Goal: Task Accomplishment & Management: Use online tool/utility

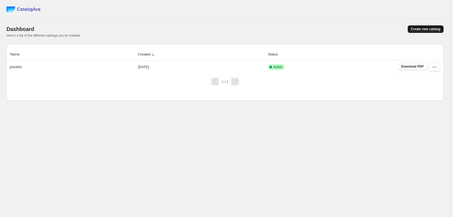
click at [416, 29] on span "Create new catalog" at bounding box center [425, 29] width 29 height 4
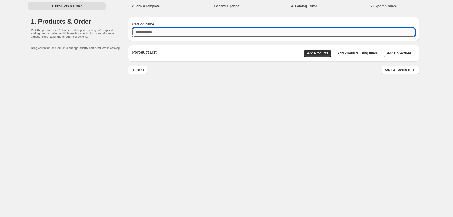
click at [161, 34] on input "Catalog name" at bounding box center [273, 32] width 283 height 9
type input "*******"
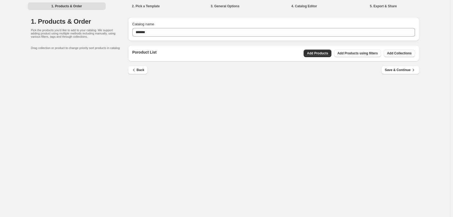
click at [405, 52] on span "Add Collections" at bounding box center [399, 53] width 25 height 4
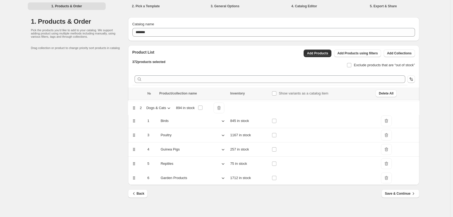
drag, startPoint x: 135, startPoint y: 121, endPoint x: 135, endPoint y: 107, distance: 14.6
click at [135, 107] on table "№ Product/collection name Inventory Show variants as a catalog item Delete All …" at bounding box center [273, 137] width 291 height 98
click at [223, 107] on icon at bounding box center [222, 106] width 5 height 5
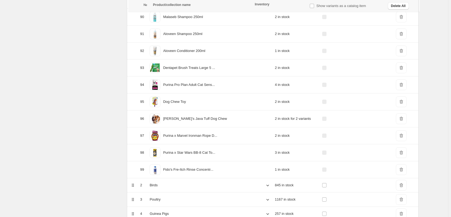
scroll to position [1646, 0]
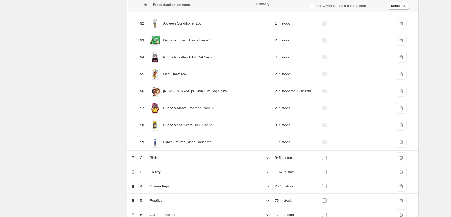
click at [265, 158] on icon at bounding box center [267, 157] width 5 height 5
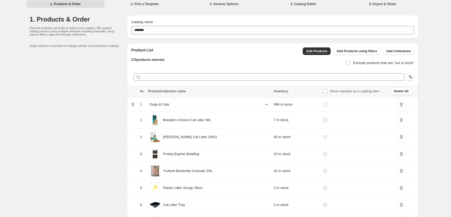
scroll to position [0, 0]
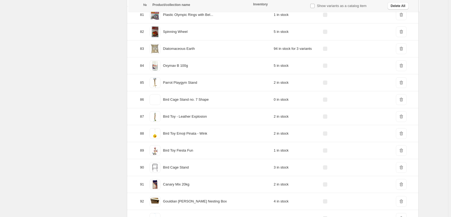
scroll to position [3305, 0]
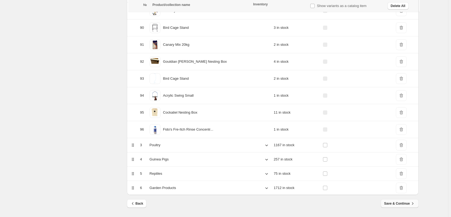
click at [404, 203] on span "Save & Continue" at bounding box center [399, 203] width 31 height 5
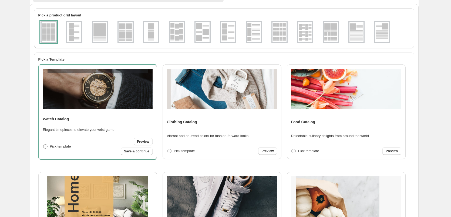
scroll to position [29, 0]
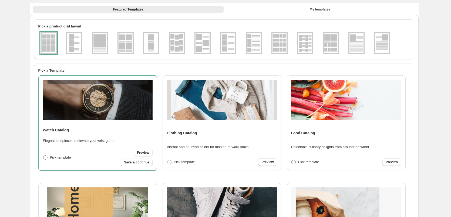
click at [294, 163] on span at bounding box center [293, 162] width 5 height 5
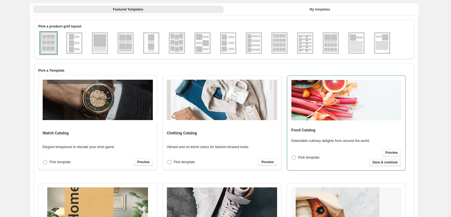
click at [384, 163] on span "Save & continue" at bounding box center [384, 163] width 25 height 4
select select "**********"
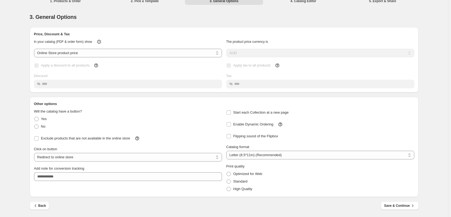
scroll to position [0, 0]
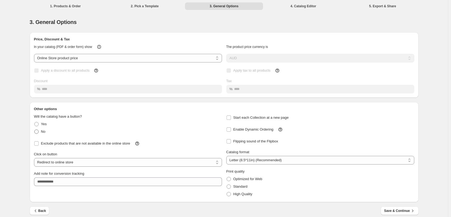
click at [39, 133] on span at bounding box center [36, 132] width 4 height 4
select select "**********"
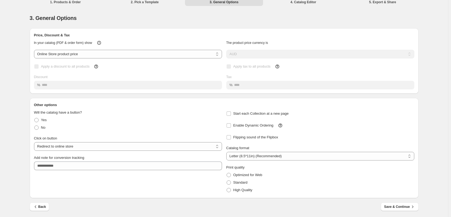
scroll to position [5, 0]
click at [252, 159] on select "**********" at bounding box center [320, 155] width 188 height 9
select select "**"
click at [227, 151] on select "**********" at bounding box center [320, 155] width 188 height 9
click at [242, 173] on span "Optimized for Web" at bounding box center [247, 174] width 29 height 4
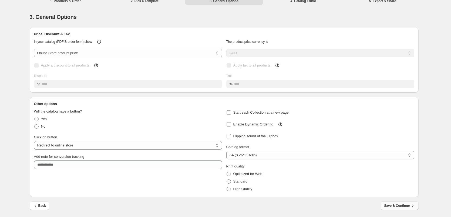
click at [400, 203] on button "Save & Continue" at bounding box center [399, 206] width 38 height 9
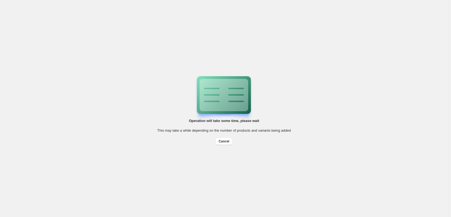
scroll to position [0, 0]
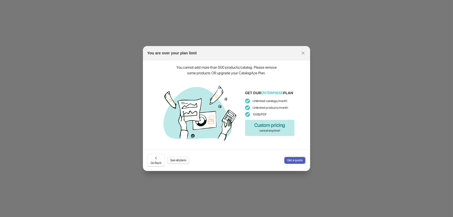
click at [177, 161] on span "See all plans" at bounding box center [178, 160] width 16 height 4
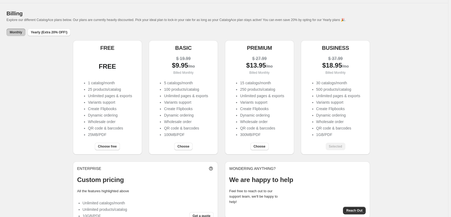
scroll to position [30, 0]
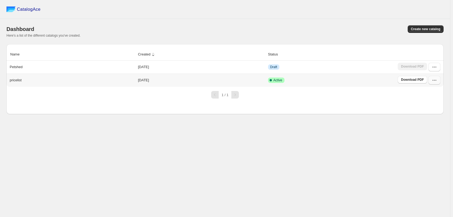
click at [436, 83] on icon "button" at bounding box center [434, 80] width 5 height 5
click at [432, 127] on span "Edit" at bounding box center [434, 129] width 28 height 5
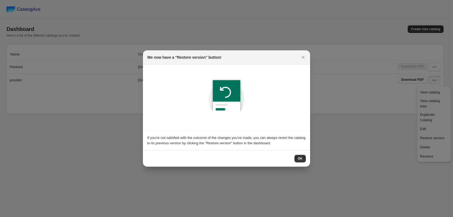
click at [294, 158] on div "OK" at bounding box center [226, 159] width 159 height 8
click at [298, 157] on span "OK" at bounding box center [300, 159] width 5 height 4
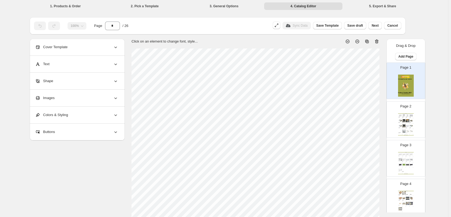
click at [70, 6] on li "1. Products & Order" at bounding box center [65, 6] width 78 height 8
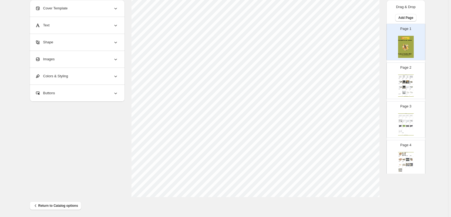
scroll to position [174, 0]
click at [50, 203] on span "Return to Catalog options" at bounding box center [55, 203] width 45 height 5
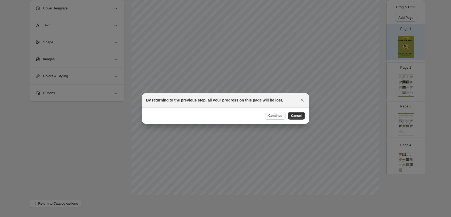
click at [269, 117] on button "Continue" at bounding box center [275, 116] width 21 height 8
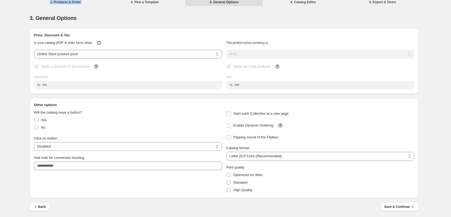
scroll to position [5, 0]
click at [42, 204] on span "Back" at bounding box center [39, 205] width 13 height 5
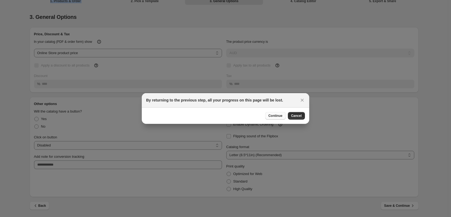
click at [282, 117] on span "Continue" at bounding box center [275, 116] width 14 height 4
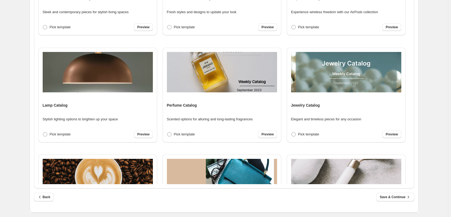
scroll to position [137, 0]
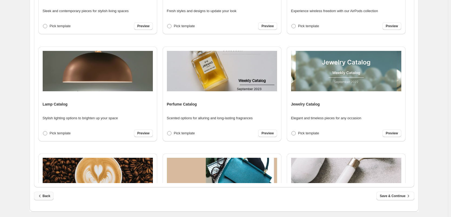
click at [41, 196] on icon "button" at bounding box center [39, 196] width 5 height 5
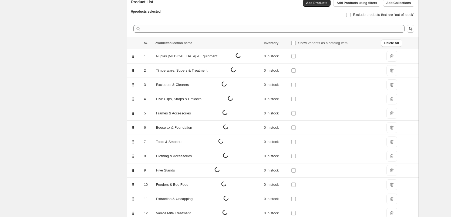
scroll to position [0, 0]
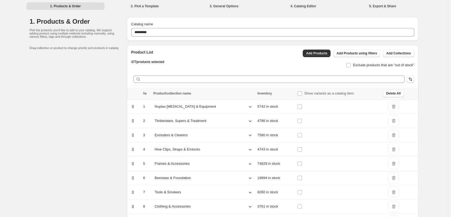
click at [390, 108] on span "DeleteIcon" at bounding box center [393, 106] width 11 height 11
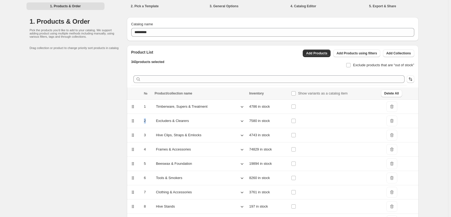
click at [390, 108] on span "DeleteIcon" at bounding box center [391, 106] width 11 height 11
click at [390, 108] on span "DeleteIcon" at bounding box center [390, 106] width 11 height 11
click at [390, 108] on span "DeleteIcon" at bounding box center [389, 106] width 11 height 11
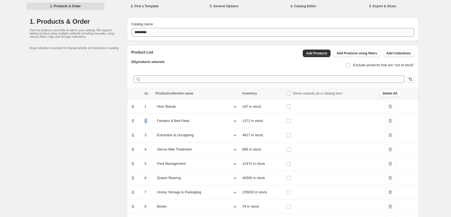
click at [390, 108] on span "DeleteIcon" at bounding box center [389, 106] width 11 height 11
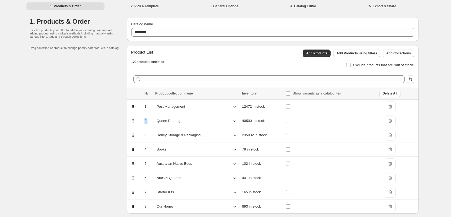
click at [390, 108] on span "DeleteIcon" at bounding box center [389, 106] width 11 height 11
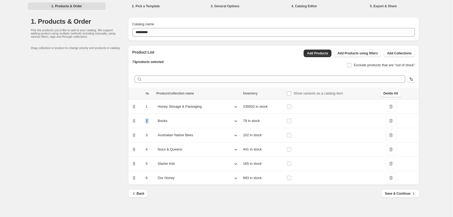
click at [390, 108] on span "DeleteIcon" at bounding box center [391, 106] width 11 height 11
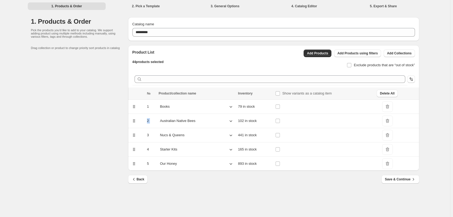
click at [390, 108] on span "DeleteIcon" at bounding box center [387, 106] width 11 height 11
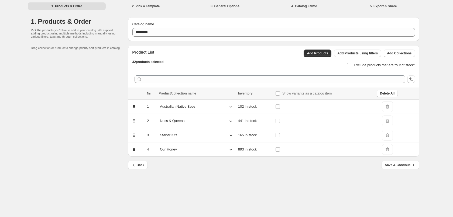
click at [390, 108] on span "DeleteIcon" at bounding box center [387, 106] width 11 height 11
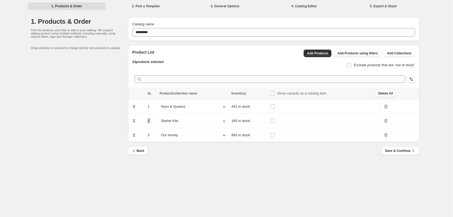
click at [390, 108] on span "DeleteIcon" at bounding box center [386, 106] width 11 height 11
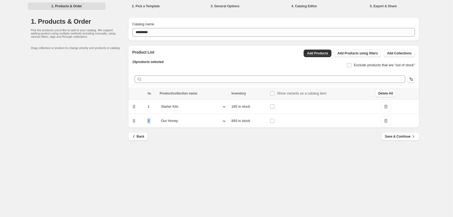
click at [390, 108] on span "DeleteIcon" at bounding box center [386, 106] width 11 height 11
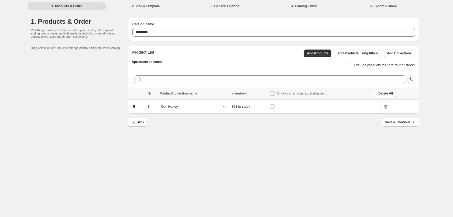
click at [390, 108] on span "DeleteIcon" at bounding box center [386, 106] width 11 height 11
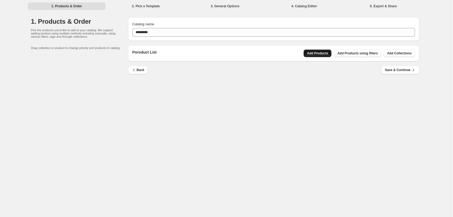
click at [328, 52] on span "Add Products" at bounding box center [317, 53] width 21 height 4
click at [390, 51] on button "Add Collections" at bounding box center [399, 54] width 31 height 8
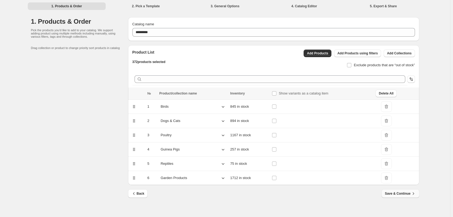
click at [400, 196] on span "Save & Continue" at bounding box center [400, 193] width 31 height 5
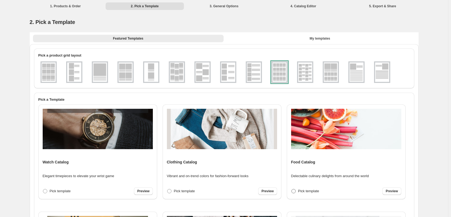
click at [301, 193] on span "Pick template" at bounding box center [308, 191] width 21 height 4
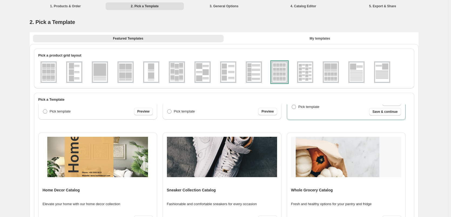
scroll to position [81, 0]
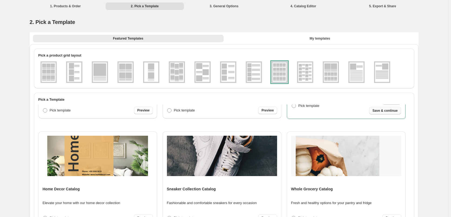
click at [386, 112] on span "Save & continue" at bounding box center [384, 111] width 25 height 4
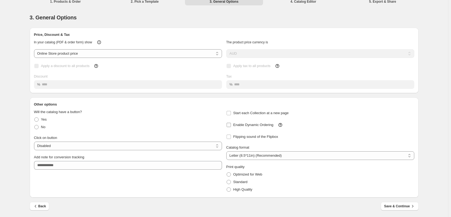
scroll to position [5, 0]
drag, startPoint x: 267, startPoint y: 152, endPoint x: 267, endPoint y: 155, distance: 3.0
click at [267, 152] on select "**********" at bounding box center [320, 155] width 188 height 9
select select "**"
click at [227, 151] on select "**********" at bounding box center [320, 155] width 188 height 9
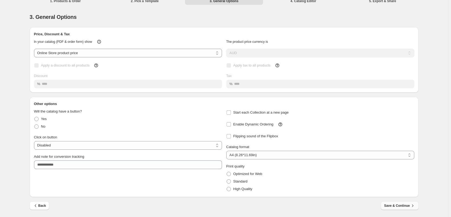
click at [401, 204] on span "Save & Continue" at bounding box center [399, 205] width 31 height 5
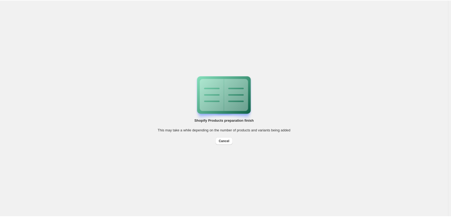
scroll to position [0, 0]
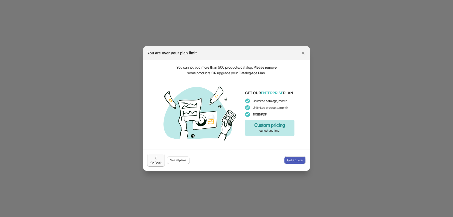
click at [154, 161] on span "Go Back" at bounding box center [156, 161] width 11 height 10
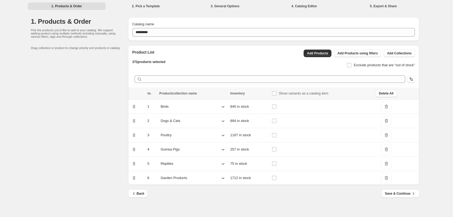
click at [390, 178] on span "DeleteIcon" at bounding box center [386, 178] width 11 height 11
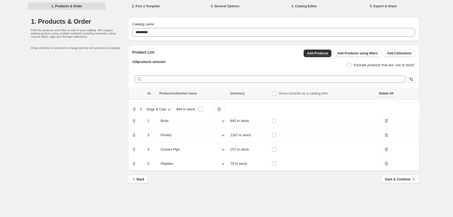
drag, startPoint x: 134, startPoint y: 121, endPoint x: 134, endPoint y: 105, distance: 15.1
click at [134, 105] on table "№ Product/collection name Inventory Show variants as a catalog item Delete All …" at bounding box center [273, 129] width 291 height 83
click at [406, 182] on button "Save & Continue" at bounding box center [401, 179] width 38 height 9
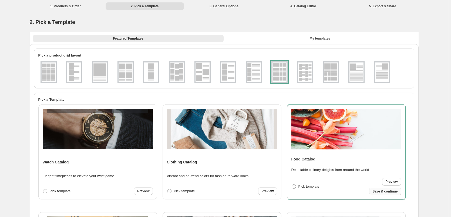
click at [383, 191] on span "Save & continue" at bounding box center [384, 192] width 25 height 4
select select "**"
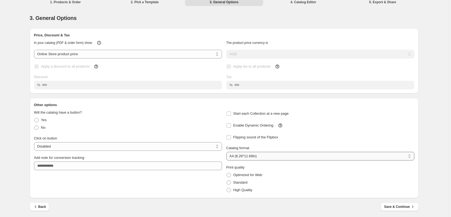
scroll to position [5, 0]
click at [230, 175] on span at bounding box center [228, 174] width 4 height 4
click at [403, 207] on span "Save & Continue" at bounding box center [399, 205] width 31 height 5
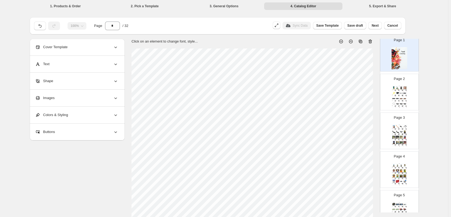
scroll to position [27, 0]
click at [396, 90] on div "Stock Quantity: 40" at bounding box center [397, 90] width 2 height 0
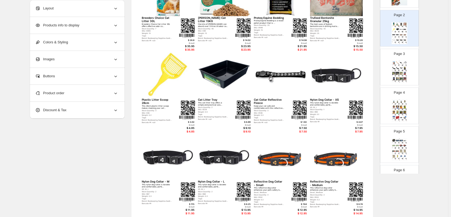
scroll to position [0, 0]
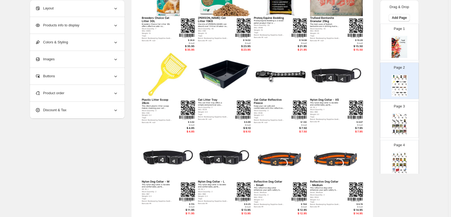
click at [396, 117] on div "Stock Quantity: 2" at bounding box center [397, 117] width 2 height 0
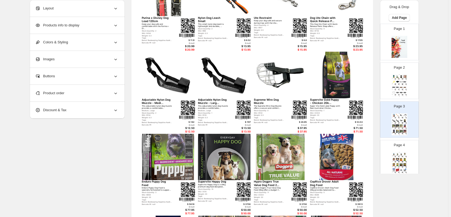
click at [399, 149] on div "Page 4 Food Catalog Cobber Working 20kg Dog Food Cobber Working Dog Food 20kg i…" at bounding box center [397, 156] width 34 height 36
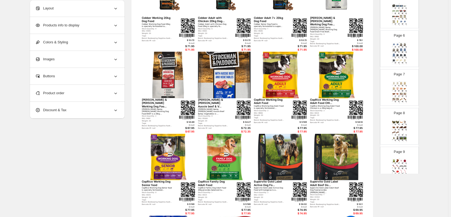
scroll to position [216, 0]
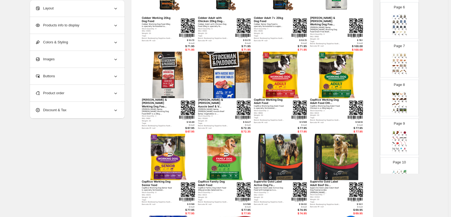
click at [399, 104] on div at bounding box center [401, 104] width 4 height 3
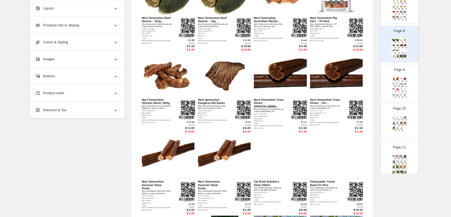
scroll to position [297, 0]
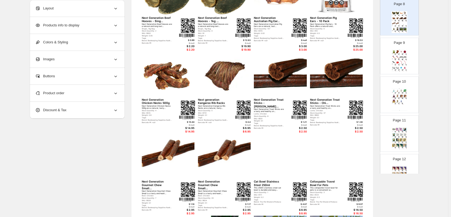
click at [393, 63] on img at bounding box center [394, 62] width 4 height 3
type input "*"
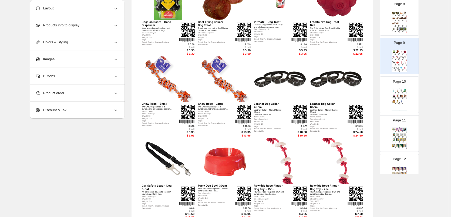
scroll to position [86, 0]
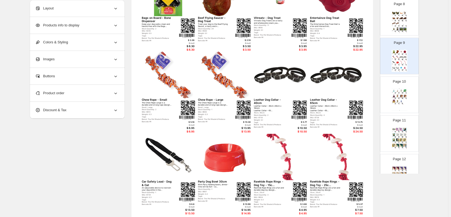
click at [74, 40] on div "Colors & Styling" at bounding box center [76, 42] width 83 height 17
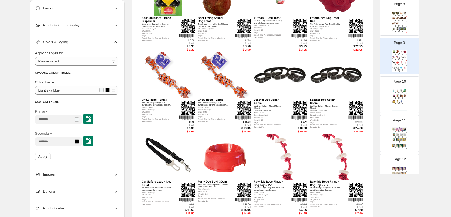
click at [68, 22] on div "Products info to display" at bounding box center [76, 25] width 83 height 17
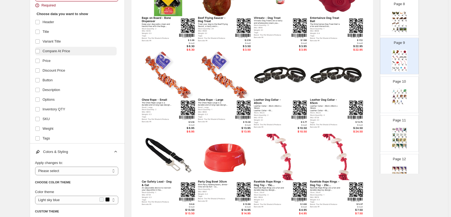
scroll to position [32, 0]
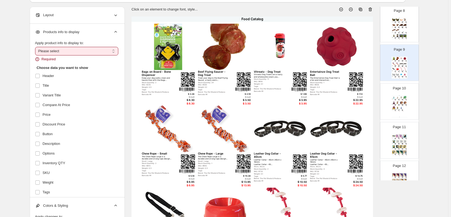
click at [57, 52] on select "**********" at bounding box center [76, 51] width 83 height 9
select select "*********"
click at [36, 47] on select "**********" at bounding box center [76, 51] width 83 height 9
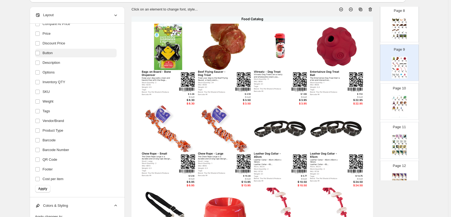
scroll to position [76, 0]
click at [36, 113] on label at bounding box center [38, 110] width 7 height 7
click at [46, 187] on span "Apply" at bounding box center [42, 188] width 9 height 4
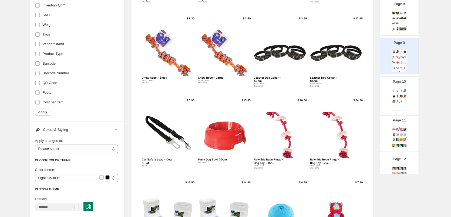
scroll to position [135, 0]
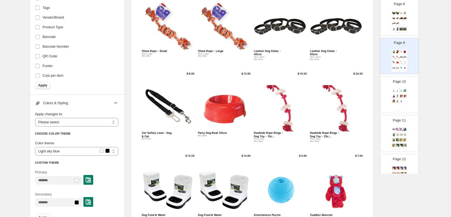
click at [42, 86] on span "Apply" at bounding box center [42, 85] width 9 height 4
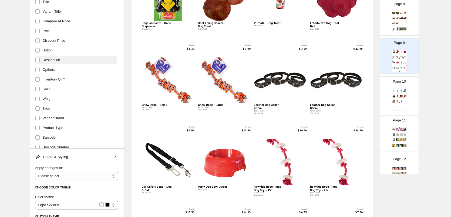
scroll to position [76, 0]
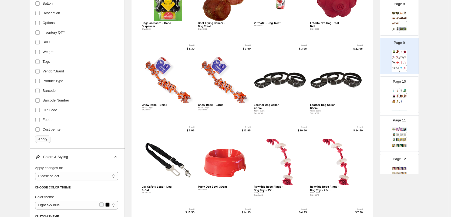
click at [42, 138] on span "Apply" at bounding box center [42, 139] width 9 height 4
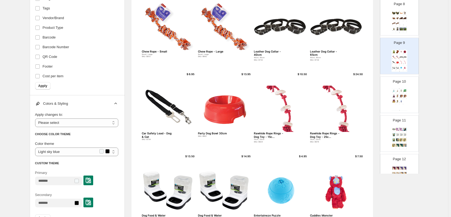
scroll to position [135, 0]
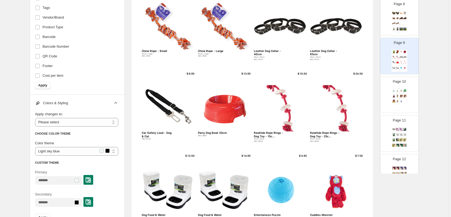
click at [407, 97] on div "Page 10 Food Catalog Malaseb Shampoo 250ml SKU: B899 $ 25.00 Aloveen Shampoo 25…" at bounding box center [397, 93] width 34 height 36
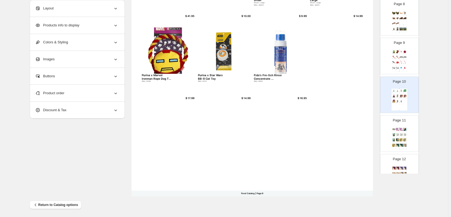
scroll to position [194, 0]
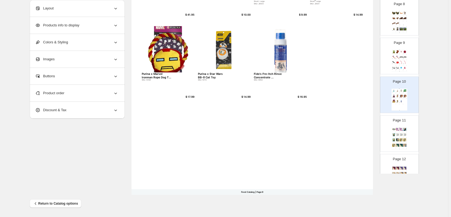
click at [406, 130] on div "Page 11 Food Catalog Budgies SKU: A1 $ 30.00 Neocare Hand Rearing Food - 450g 4…" at bounding box center [397, 132] width 34 height 36
type input "**"
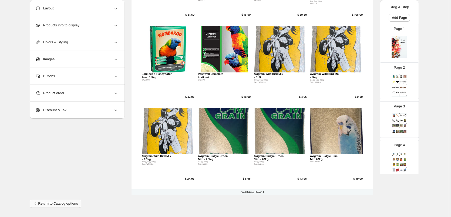
click at [67, 206] on span "Return to Catalog options" at bounding box center [55, 203] width 45 height 5
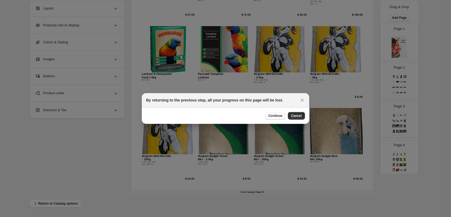
click at [282, 115] on span "Continue" at bounding box center [275, 116] width 14 height 4
select select "**"
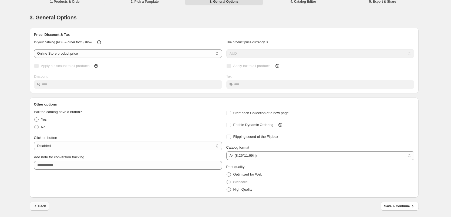
scroll to position [5, 0]
click at [36, 205] on icon "button" at bounding box center [35, 205] width 5 height 5
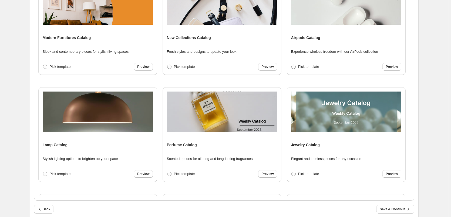
scroll to position [0, 0]
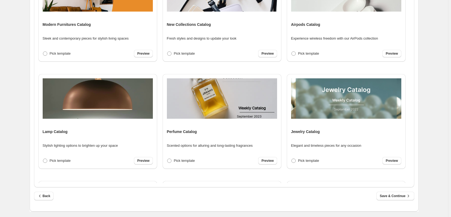
click at [400, 202] on div "Back Save & Continue" at bounding box center [224, 200] width 380 height 16
click at [385, 195] on span "Save & Continue" at bounding box center [394, 196] width 31 height 5
select select "**"
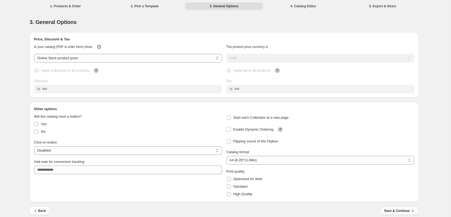
click at [389, 210] on span "Save & Continue" at bounding box center [399, 211] width 31 height 5
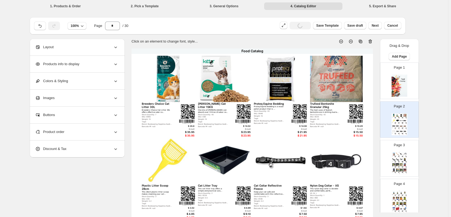
click at [89, 49] on div "Layout" at bounding box center [76, 47] width 83 height 17
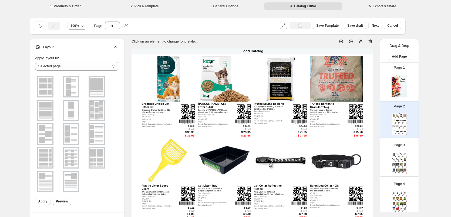
click at [47, 158] on img at bounding box center [45, 157] width 14 height 19
click at [83, 67] on select "**********" at bounding box center [76, 66] width 83 height 9
drag, startPoint x: 69, startPoint y: 69, endPoint x: 67, endPoint y: 80, distance: 11.2
click at [69, 69] on select "**********" at bounding box center [76, 66] width 83 height 9
click at [93, 154] on img at bounding box center [97, 157] width 14 height 19
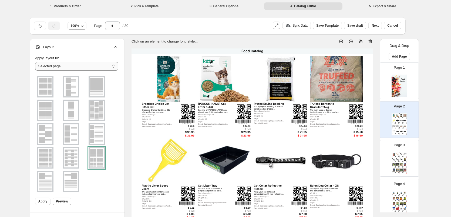
click at [77, 69] on select "**********" at bounding box center [76, 66] width 83 height 9
click at [45, 157] on img at bounding box center [45, 157] width 14 height 19
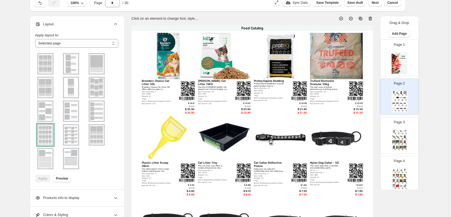
scroll to position [32, 0]
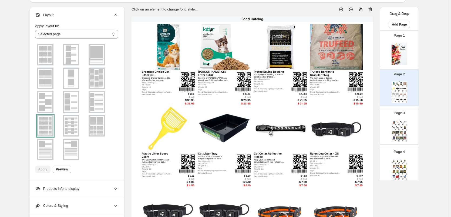
click at [71, 126] on img at bounding box center [71, 125] width 14 height 19
click at [50, 131] on img at bounding box center [45, 125] width 14 height 19
click at [28, 168] on div "**********" at bounding box center [221, 179] width 393 height 396
click at [90, 192] on div "Products info to display" at bounding box center [76, 189] width 83 height 17
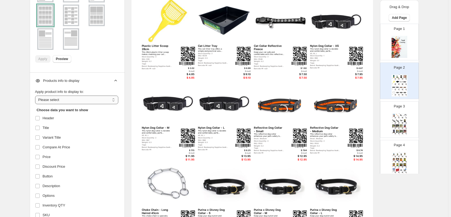
scroll to position [0, 0]
click at [68, 101] on select "**********" at bounding box center [76, 100] width 83 height 9
select select "*********"
click at [36, 96] on select "**********" at bounding box center [76, 100] width 83 height 9
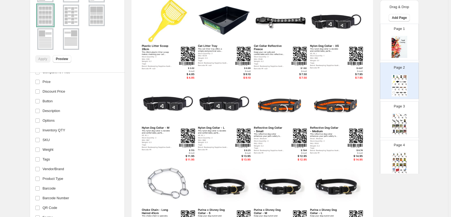
scroll to position [221, 0]
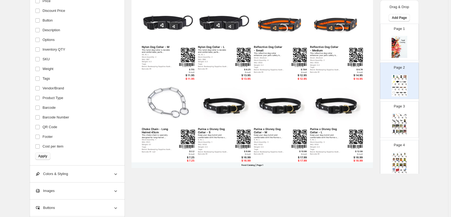
click at [45, 156] on span "Apply" at bounding box center [42, 156] width 9 height 4
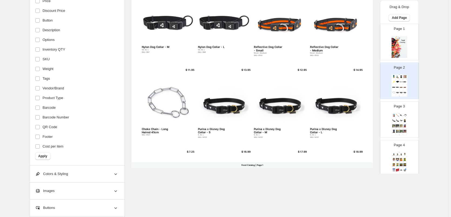
click at [97, 173] on div "Colors & Styling" at bounding box center [76, 174] width 83 height 17
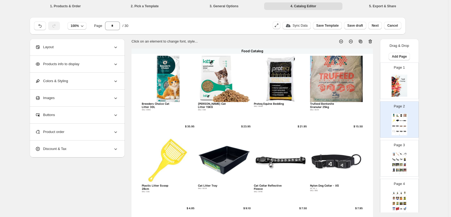
click at [156, 105] on div "Breeders Choice Cat Litter 30L" at bounding box center [157, 105] width 30 height 6
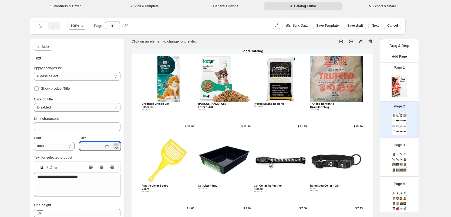
click at [117, 143] on icon at bounding box center [116, 144] width 5 height 5
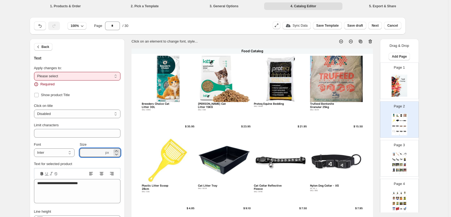
click at [117, 143] on div "Size" at bounding box center [100, 144] width 40 height 5
click at [73, 72] on select "**********" at bounding box center [77, 76] width 86 height 9
select select "**********"
click at [35, 72] on select "**********" at bounding box center [77, 76] width 86 height 9
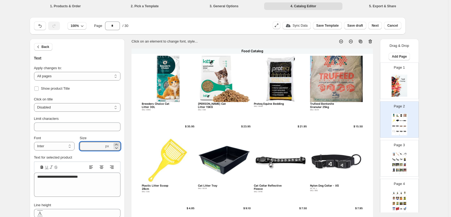
click at [118, 143] on icon at bounding box center [116, 144] width 5 height 5
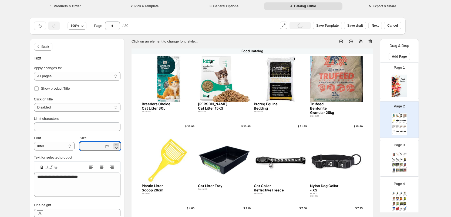
click at [118, 143] on icon at bounding box center [116, 144] width 5 height 5
type input "****"
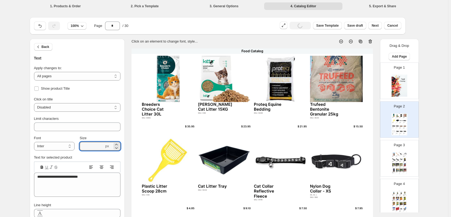
click at [149, 119] on div "SKU: B465" at bounding box center [157, 118] width 30 height 2
type input "**"
click at [118, 143] on icon at bounding box center [116, 144] width 5 height 5
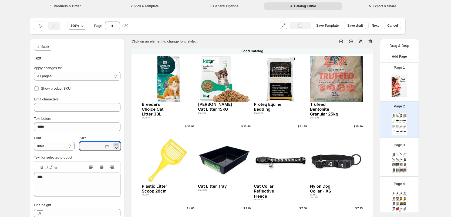
click at [118, 143] on icon at bounding box center [116, 144] width 5 height 5
type input "****"
click at [190, 125] on div "Food Catalog Breeders Choice Cat Litter 30L SKU: B465 $ 35.95 [PERSON_NAME] Cat…" at bounding box center [251, 219] width 241 height 341
click at [191, 125] on div "$ 35.95" at bounding box center [186, 126] width 15 height 3
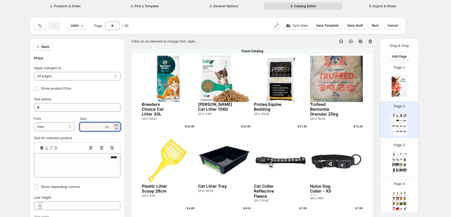
click at [117, 124] on icon at bounding box center [116, 125] width 5 height 5
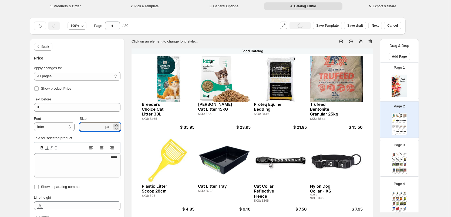
click at [118, 124] on icon at bounding box center [116, 125] width 5 height 5
click at [118, 128] on icon at bounding box center [116, 129] width 3 height 2
type input "****"
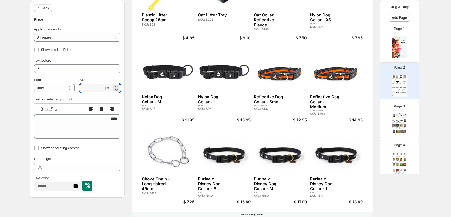
scroll to position [189, 0]
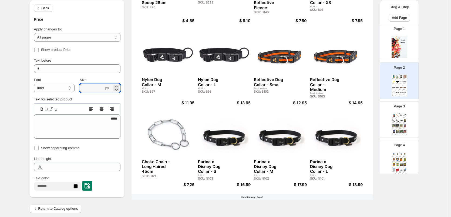
click at [403, 121] on img at bounding box center [405, 121] width 4 height 3
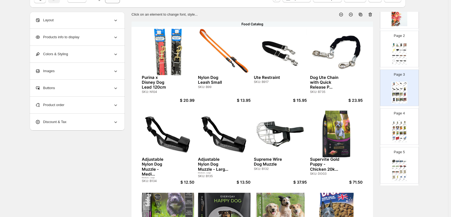
scroll to position [108, 0]
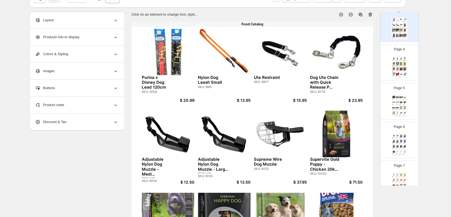
click at [400, 67] on img at bounding box center [401, 68] width 4 height 3
type input "*"
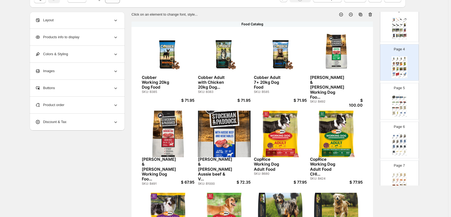
click at [361, 104] on div "$ 100.00" at bounding box center [354, 102] width 15 height 9
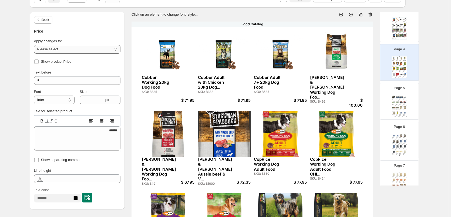
click at [57, 46] on select "**********" at bounding box center [77, 49] width 86 height 9
select select "**********"
click at [35, 45] on select "**********" at bounding box center [77, 49] width 86 height 9
click at [118, 101] on icon at bounding box center [116, 101] width 5 height 5
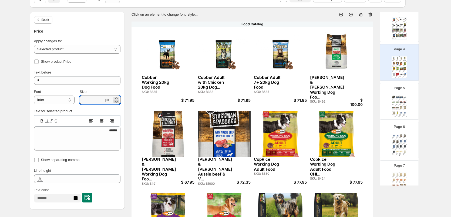
type input "****"
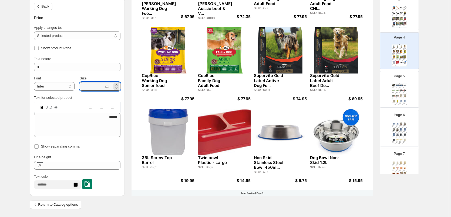
scroll to position [194, 0]
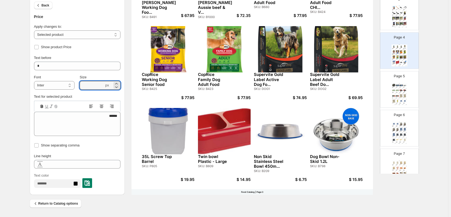
click at [398, 83] on div "Food Catalog" at bounding box center [399, 83] width 16 height 0
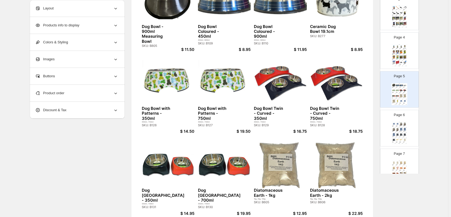
scroll to position [81, 0]
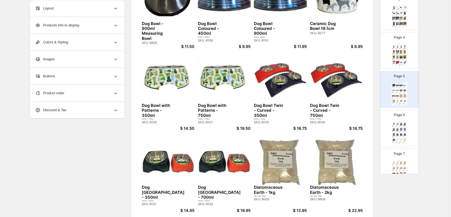
click at [402, 123] on img at bounding box center [401, 124] width 4 height 3
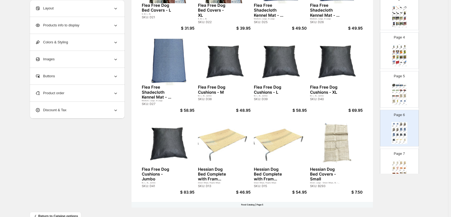
scroll to position [194, 0]
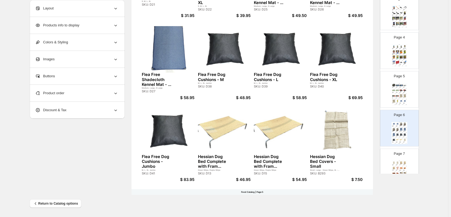
click at [396, 159] on div "Page 7 Food Catalog Hessian Dog Bed Covers - Large - G... Small, Large - Green …" at bounding box center [397, 165] width 34 height 36
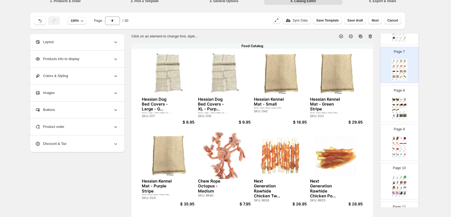
scroll to position [270, 0]
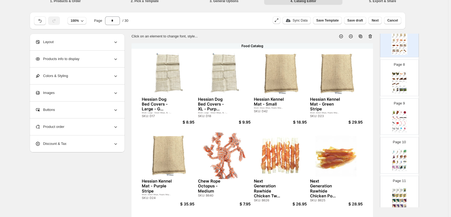
click at [403, 86] on div at bounding box center [405, 84] width 4 height 3
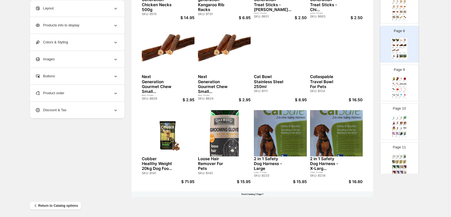
scroll to position [194, 0]
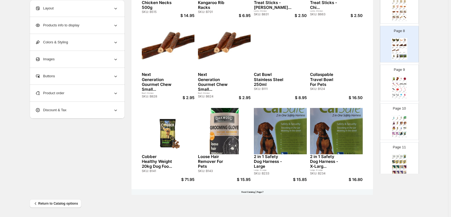
click at [403, 84] on img at bounding box center [405, 84] width 4 height 3
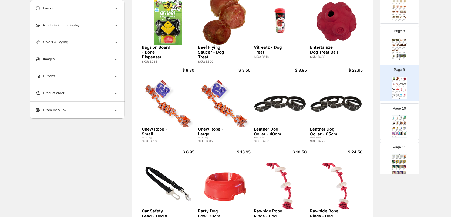
scroll to position [32, 0]
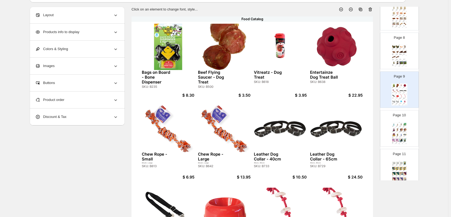
click at [400, 119] on div "Page 10 Food Catalog Malaseb Shampoo 250ml SKU: B899 $ 25.00 Aloveen Shampoo 25…" at bounding box center [397, 126] width 34 height 36
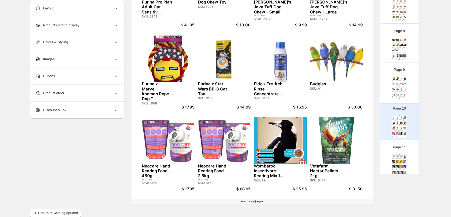
scroll to position [194, 0]
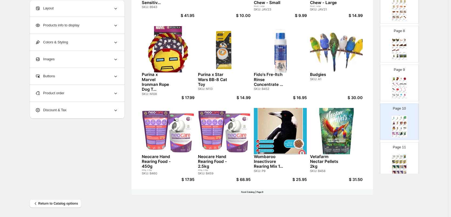
click at [398, 165] on div "Food Catalog Avi-Life Lorikeet Dry/Wet Mix - 1k... 1kg, 2kg, 10kg SKU: L1 $ 15.…" at bounding box center [399, 166] width 16 height 22
type input "**"
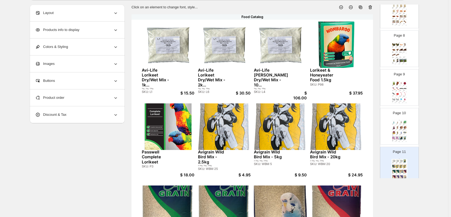
scroll to position [32, 0]
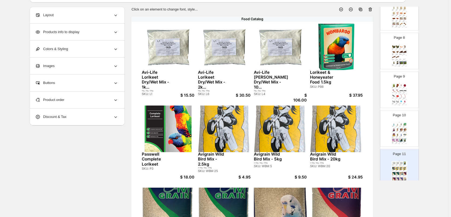
click at [304, 98] on div "$ 106.00" at bounding box center [298, 97] width 15 height 9
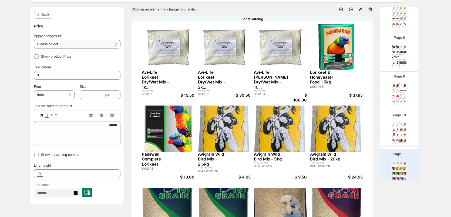
click at [69, 42] on select "**********" at bounding box center [77, 44] width 86 height 9
select select "**********"
click at [35, 40] on select "**********" at bounding box center [77, 44] width 86 height 9
click at [116, 96] on icon at bounding box center [116, 96] width 5 height 5
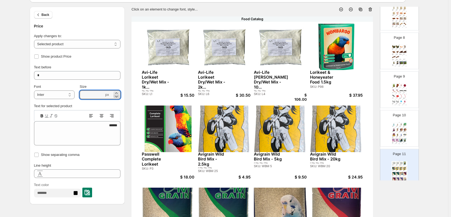
type input "****"
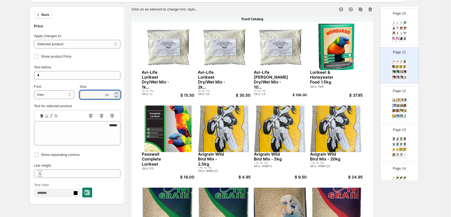
scroll to position [405, 0]
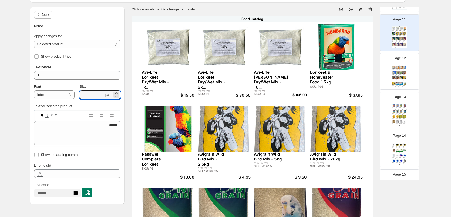
click at [394, 68] on img at bounding box center [394, 67] width 4 height 3
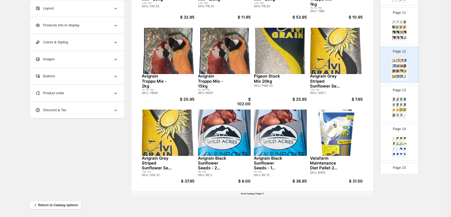
scroll to position [194, 0]
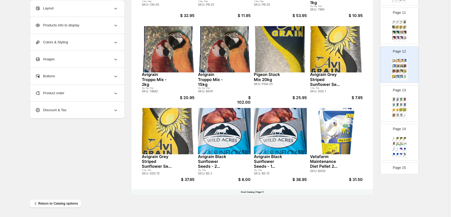
click at [394, 103] on div "Food Catalog Vetafarm Macaw Nuts 2kg SKU: B455 $ 33.95 Vetafarm Nutra Blend Min…" at bounding box center [399, 108] width 16 height 22
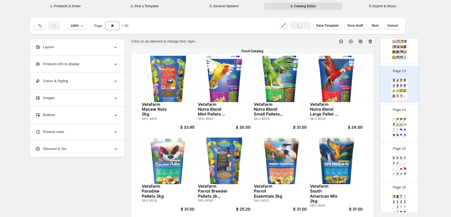
scroll to position [486, 0]
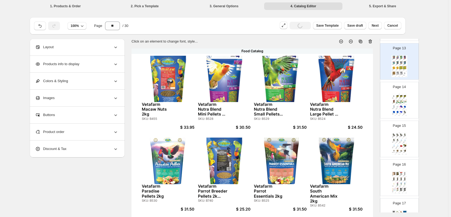
click at [402, 96] on img at bounding box center [401, 96] width 4 height 3
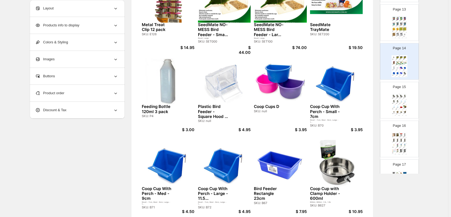
scroll to position [194, 0]
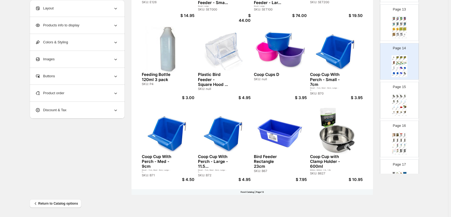
click at [399, 95] on img at bounding box center [401, 96] width 4 height 3
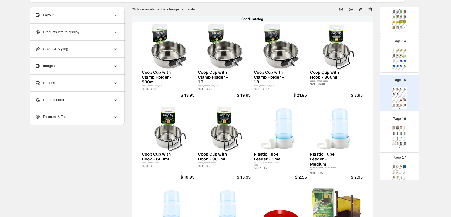
scroll to position [513, 0]
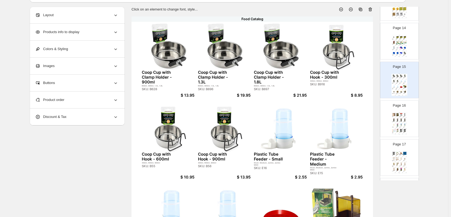
click at [397, 112] on div "Page 16 Food Catalog Bird Nest Feathers 15g SKU: E96 $ 5.50 Swamp Grass 40g SKU…" at bounding box center [397, 117] width 34 height 36
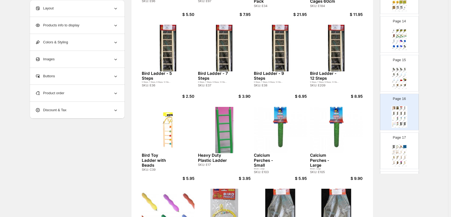
scroll to position [194, 0]
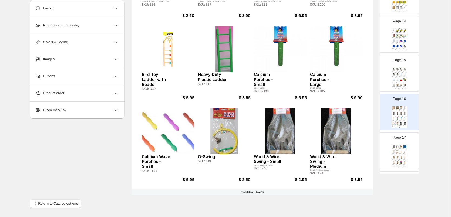
click at [393, 142] on div "Page 17 Food Catalog Wood & Wire Swing - Large Small, Medium, Large SKU: E41 $ …" at bounding box center [397, 149] width 34 height 36
type input "**"
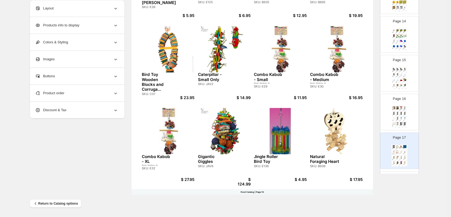
click at [244, 182] on div "$ 124.99" at bounding box center [242, 182] width 15 height 9
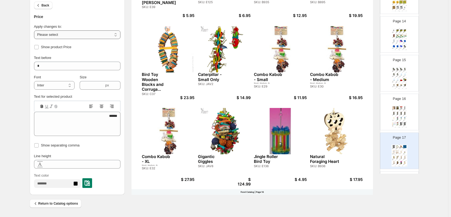
click at [63, 35] on select "**********" at bounding box center [77, 34] width 86 height 9
select select "**********"
click at [35, 30] on select "**********" at bounding box center [77, 34] width 86 height 9
click at [117, 87] on icon at bounding box center [116, 86] width 5 height 5
type input "****"
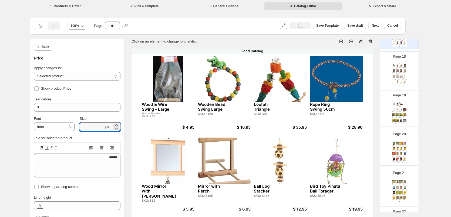
scroll to position [674, 0]
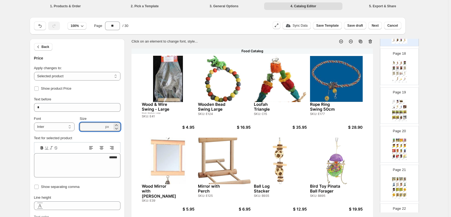
click at [397, 76] on div "Food Catalog Nik Nak SKU: JAV26 $ 22.00 Parrot Toy Wooden Jungle Gym Large... S…" at bounding box center [399, 72] width 16 height 22
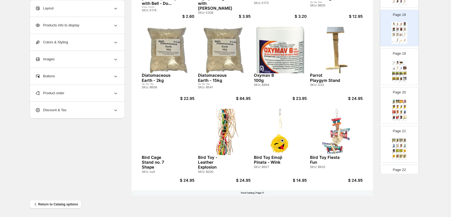
scroll to position [194, 0]
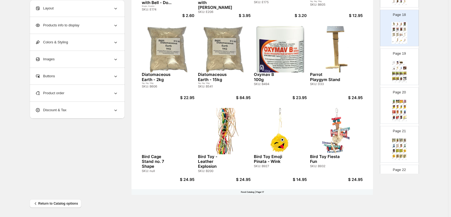
click at [392, 63] on img at bounding box center [394, 62] width 4 height 3
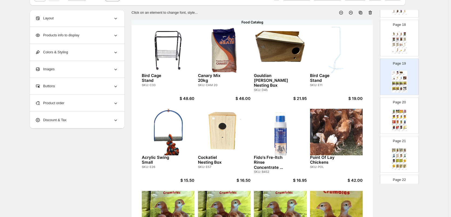
scroll to position [5, 0]
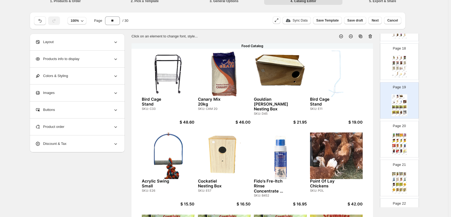
click at [400, 138] on div "Food Catalog Laucke [PERSON_NAME] Gamebird Starter 20KG SKU: B389 $ 39.50 Gameb…" at bounding box center [399, 144] width 16 height 22
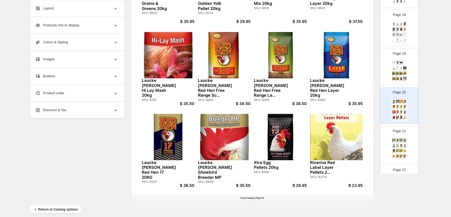
scroll to position [194, 0]
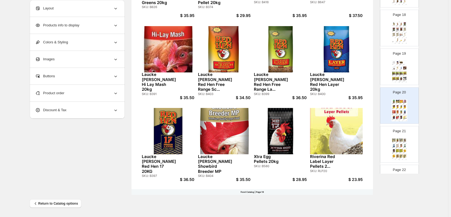
click at [401, 143] on div "Riverina Red Label Layer Course Ma... SKU: RLM20" at bounding box center [401, 143] width 4 height 2
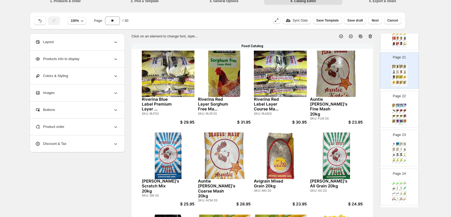
scroll to position [782, 0]
click at [399, 107] on div "Avigrain Black Sunflower Seeds - 1..." at bounding box center [400, 107] width 2 height 1
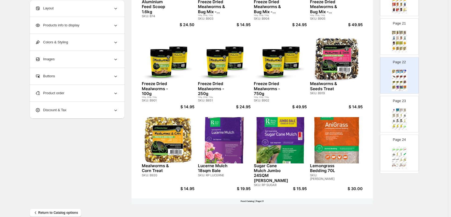
scroll to position [194, 0]
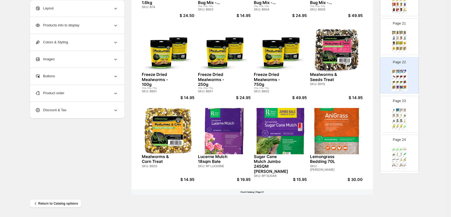
click at [400, 115] on img at bounding box center [401, 115] width 4 height 3
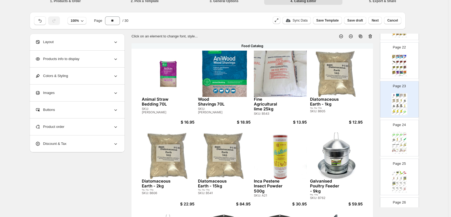
scroll to position [836, 0]
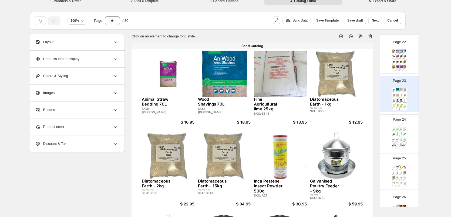
click at [403, 137] on div "Plastic Feed Trough SKU: null" at bounding box center [405, 136] width 4 height 1
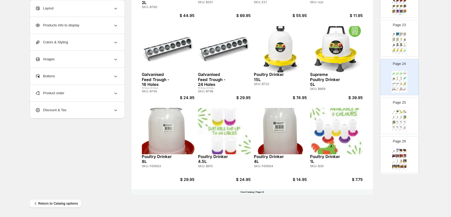
scroll to position [917, 0]
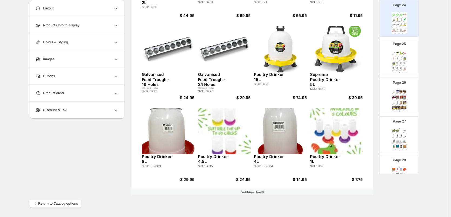
click at [394, 62] on div "$ 15.00" at bounding box center [394, 61] width 1 height 1
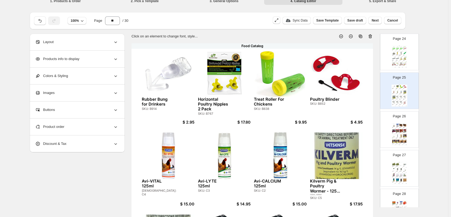
scroll to position [32, 0]
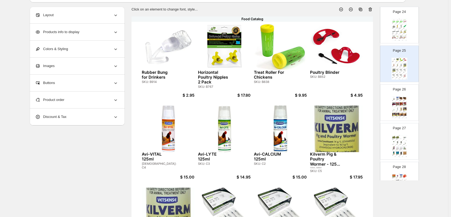
click at [394, 94] on div "Page 26 Food Catalog Coop Clean 500ml SKU: C1 $ 17.95 35L Screw Top Barrel SKU:…" at bounding box center [397, 101] width 34 height 36
type input "**"
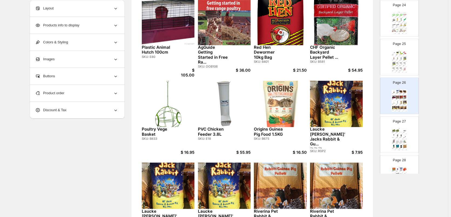
scroll to position [140, 0]
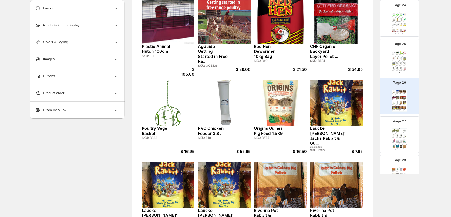
click at [190, 72] on div "$ 105.00" at bounding box center [186, 71] width 15 height 9
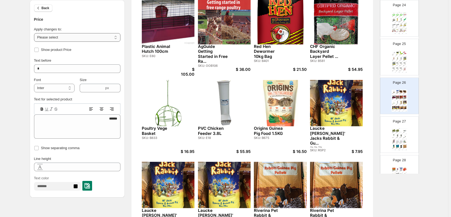
drag, startPoint x: 69, startPoint y: 37, endPoint x: 69, endPoint y: 39, distance: 2.8
click at [69, 37] on select "**********" at bounding box center [77, 37] width 86 height 9
select select "**********"
click at [35, 33] on select "**********" at bounding box center [77, 37] width 86 height 9
click at [119, 89] on icon at bounding box center [116, 89] width 5 height 5
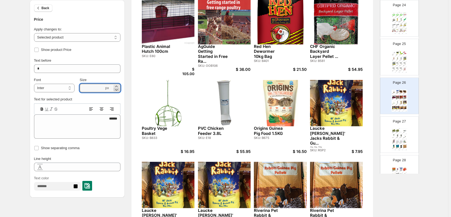
click at [119, 89] on icon at bounding box center [116, 89] width 5 height 5
type input "****"
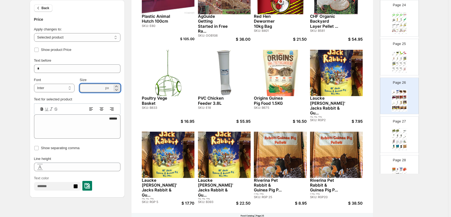
scroll to position [194, 0]
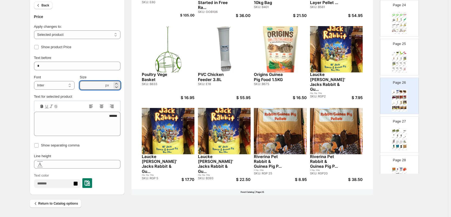
click at [394, 128] on div "Page 27 Food Catalog Guinea Pig Lucerne & Oaten Food Cu... SKU: null $ 9.50 Gui…" at bounding box center [397, 133] width 34 height 36
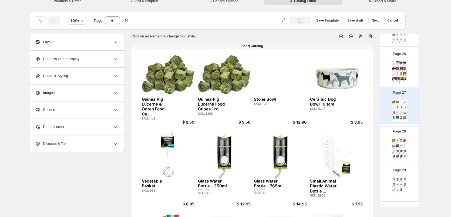
scroll to position [998, 0]
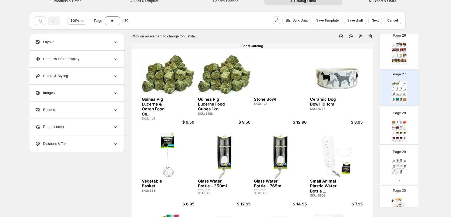
click at [403, 125] on div "Food Catalog Lemongrass Bedding 70L SKU: [PERSON_NAME] $ 30.00 Animal Straw Bed…" at bounding box center [399, 131] width 16 height 22
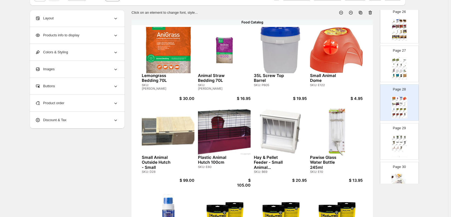
scroll to position [5, 0]
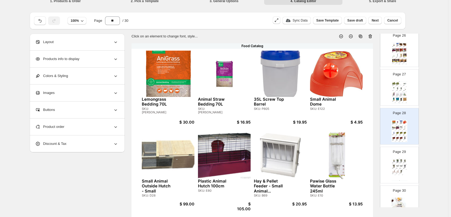
click at [400, 92] on div "Food Catalog Guinea Pig Lucerne & Oaten Food Cu... SKU: null $ 9.50 Guinea Pig …" at bounding box center [399, 92] width 16 height 22
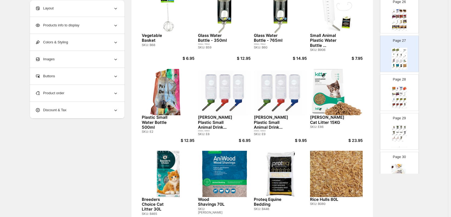
scroll to position [194, 0]
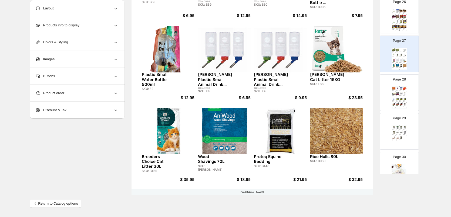
click at [405, 94] on img at bounding box center [405, 94] width 4 height 3
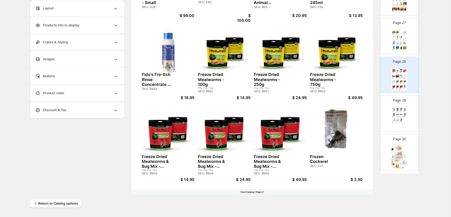
scroll to position [1025, 0]
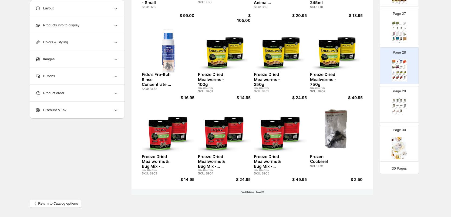
click at [392, 103] on div "SKU: P21" at bounding box center [393, 103] width 2 height 0
type input "**"
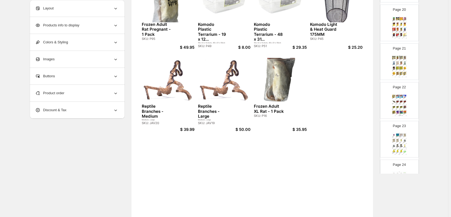
scroll to position [194, 0]
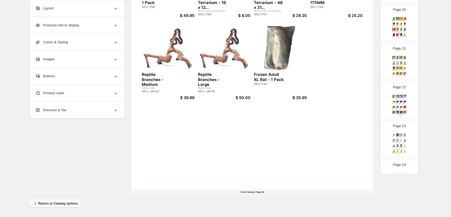
click at [33, 202] on button "Return to Catalog options" at bounding box center [56, 204] width 52 height 9
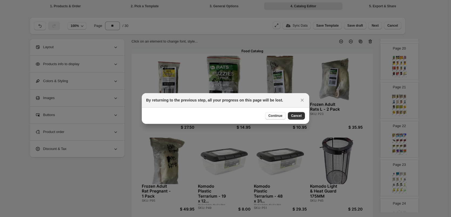
click at [275, 114] on button "Continue" at bounding box center [275, 116] width 21 height 8
select select "**"
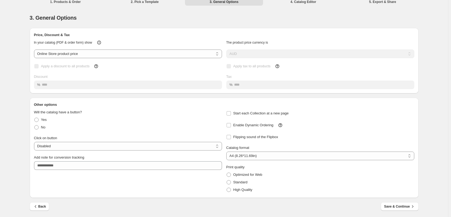
scroll to position [5, 0]
click at [36, 207] on icon "button" at bounding box center [35, 205] width 5 height 5
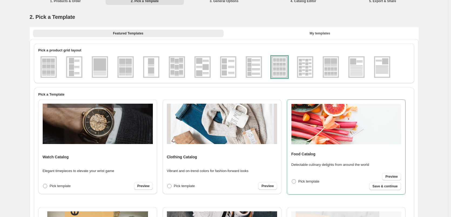
scroll to position [0, 0]
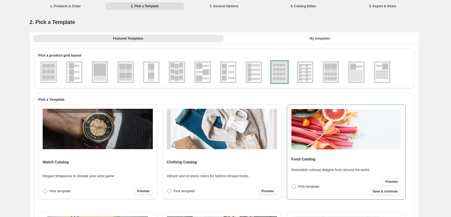
click at [64, 6] on li "1. Products & Order" at bounding box center [65, 6] width 78 height 8
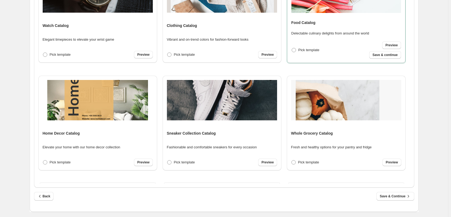
scroll to position [137, 0]
click at [43, 197] on icon "button" at bounding box center [39, 196] width 5 height 5
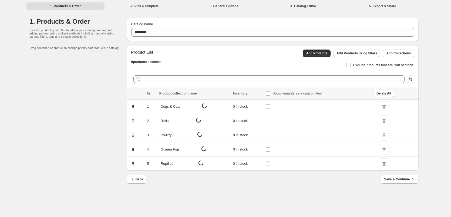
scroll to position [0, 0]
click at [195, 150] on div "Guinea Pigs" at bounding box center [193, 150] width 68 height 8
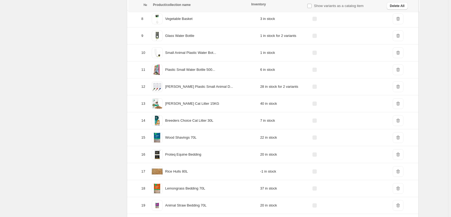
scroll to position [270, 0]
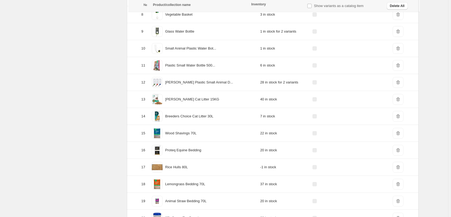
click at [398, 98] on span "DeleteIcon" at bounding box center [397, 99] width 11 height 11
click at [398, 99] on span "DeleteIcon" at bounding box center [397, 99] width 11 height 11
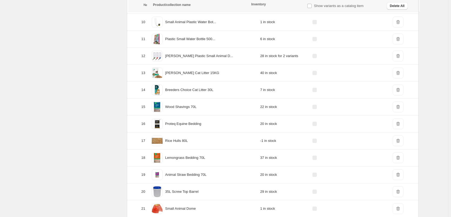
scroll to position [297, 0]
click at [397, 109] on span "DeleteIcon" at bounding box center [397, 106] width 11 height 11
click at [395, 74] on span "DeleteIcon" at bounding box center [397, 72] width 11 height 11
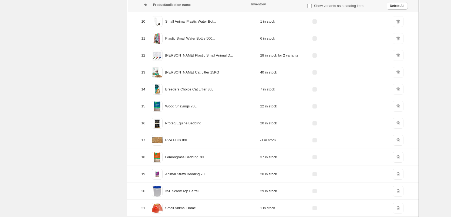
click at [395, 74] on span "DeleteIcon" at bounding box center [397, 72] width 11 height 11
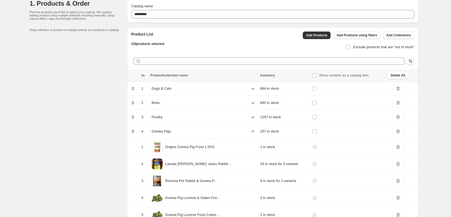
scroll to position [0, 0]
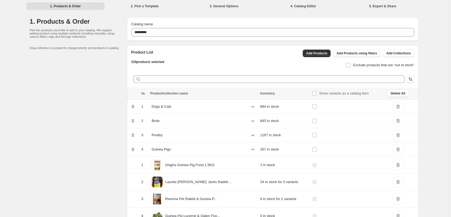
click at [212, 105] on div "Dogs & Cats" at bounding box center [203, 107] width 107 height 8
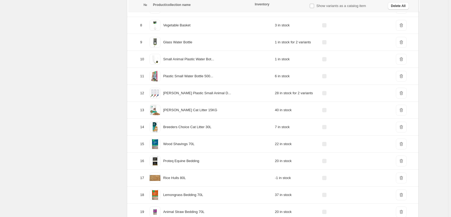
scroll to position [1939, 0]
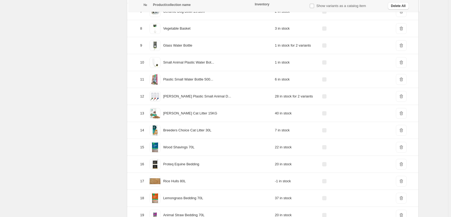
click at [397, 117] on span "DeleteIcon" at bounding box center [401, 113] width 11 height 11
click at [400, 112] on span "DeleteIcon" at bounding box center [401, 113] width 11 height 11
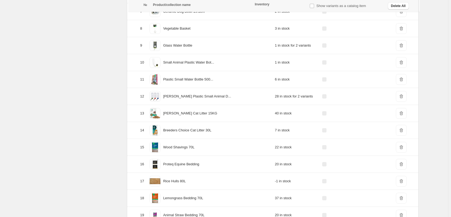
click at [400, 112] on span "DeleteIcon" at bounding box center [401, 113] width 11 height 11
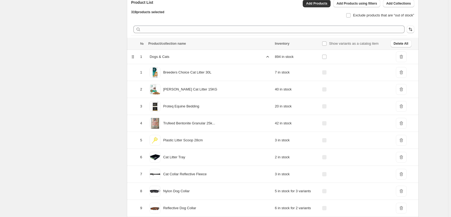
scroll to position [0, 0]
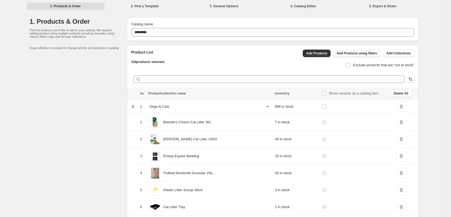
click at [361, 55] on span "Add Products using filters" at bounding box center [356, 53] width 40 height 4
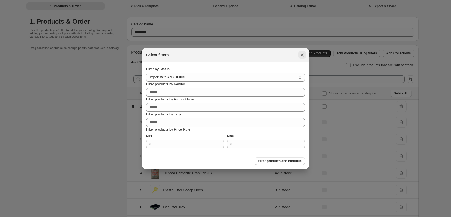
click at [300, 53] on icon ":r19t:" at bounding box center [301, 54] width 5 height 5
